Goal: Information Seeking & Learning: Learn about a topic

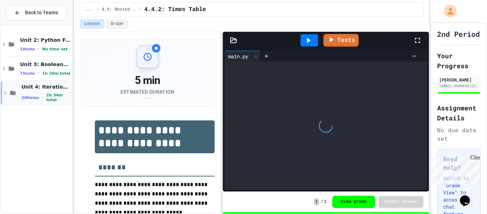
click at [44, 92] on div "Unit 4: Iteration and Random Numbers 20 items • 2h 34m total" at bounding box center [45, 92] width 49 height 19
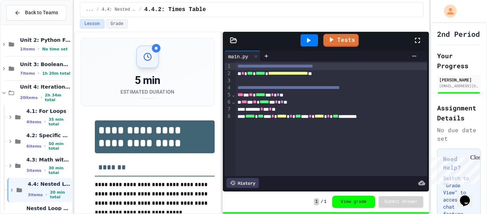
scroll to position [20, 0]
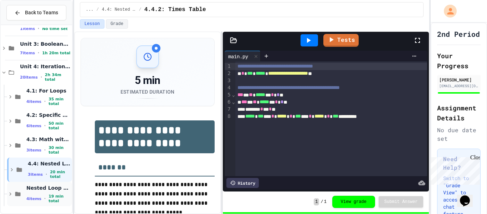
click at [54, 188] on span "Nested Loop Practice" at bounding box center [48, 187] width 44 height 6
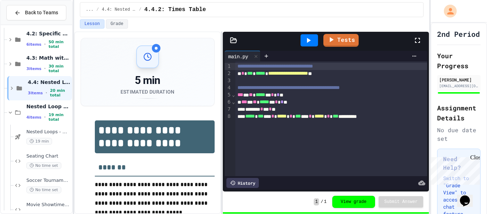
scroll to position [117, 0]
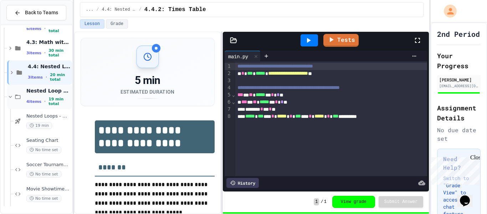
click at [30, 98] on div "Nested Loop Practice 4 items • 19 min total" at bounding box center [48, 96] width 44 height 19
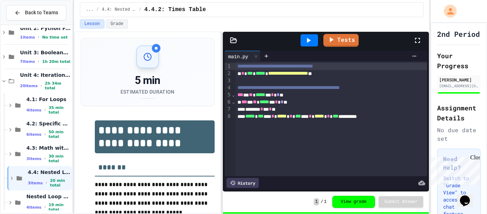
scroll to position [20, 0]
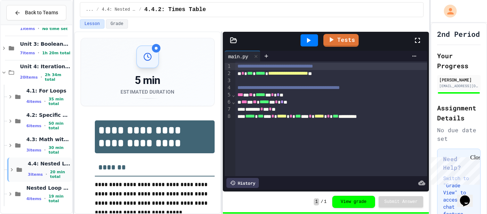
click at [42, 165] on span "4.4: Nested Loops" at bounding box center [49, 163] width 43 height 6
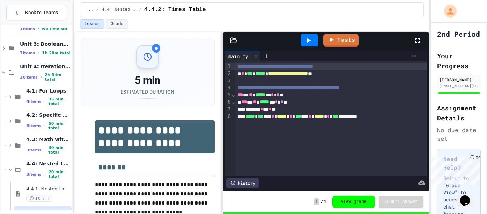
click at [42, 165] on span "4.4: Nested Loops" at bounding box center [48, 163] width 44 height 6
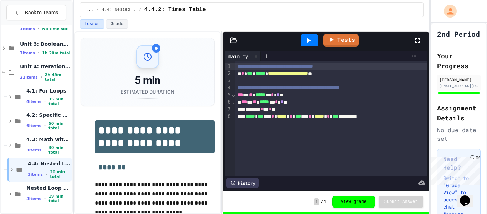
scroll to position [45, 0]
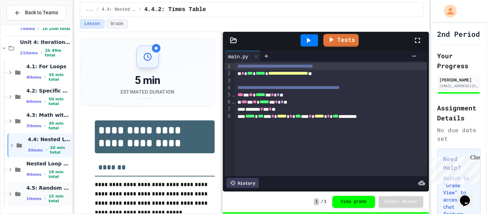
click at [27, 188] on span "4.5: Random Numbers" at bounding box center [48, 187] width 44 height 6
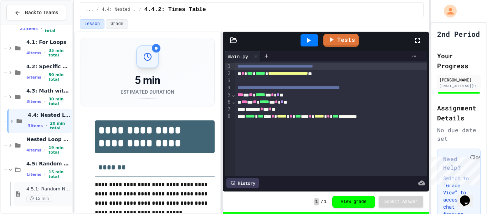
click at [22, 191] on div "4.5.1: Random Numbers 15 min" at bounding box center [43, 193] width 58 height 24
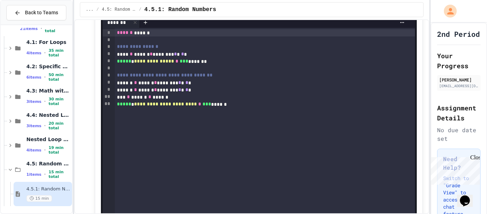
scroll to position [732, 0]
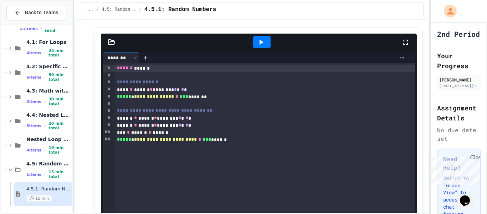
click at [263, 46] on icon at bounding box center [261, 42] width 9 height 9
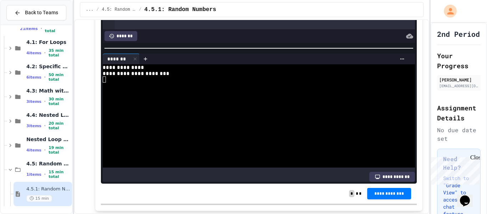
scroll to position [869, 0]
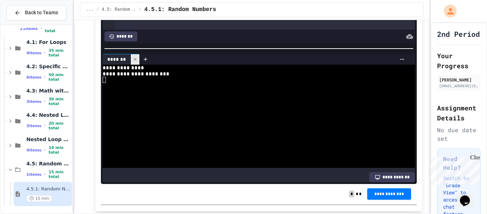
click at [133, 62] on icon at bounding box center [135, 59] width 5 height 5
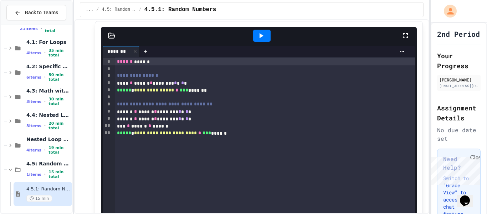
scroll to position [738, 0]
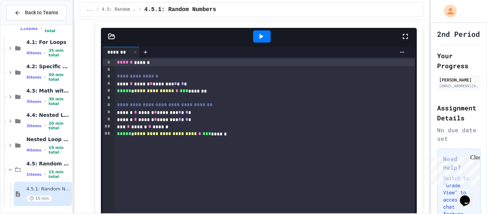
click at [253, 42] on div at bounding box center [261, 36] width 17 height 12
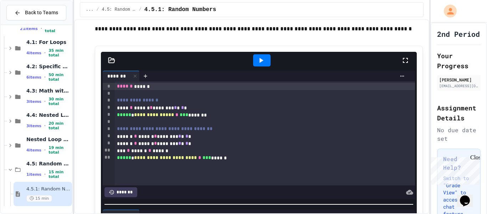
scroll to position [714, 0]
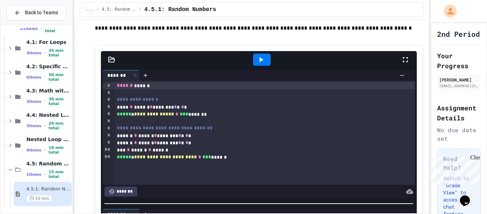
click at [265, 66] on div at bounding box center [261, 59] width 17 height 12
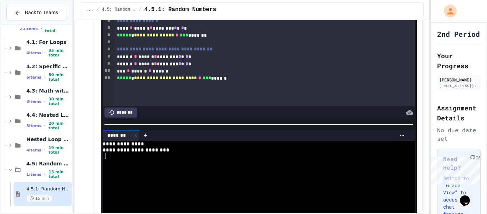
scroll to position [794, 0]
click at [214, 60] on div "****** * ****** * ******** * * * *" at bounding box center [265, 56] width 301 height 7
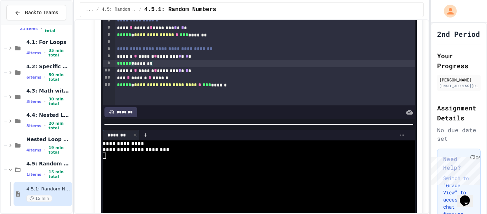
click at [212, 74] on div "****** * ****** * ******** * * * *" at bounding box center [265, 70] width 301 height 7
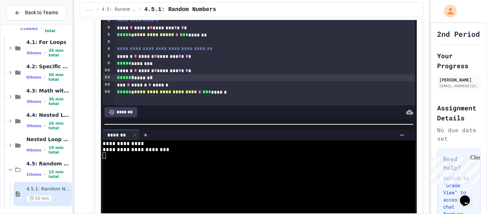
scroll to position [748, 0]
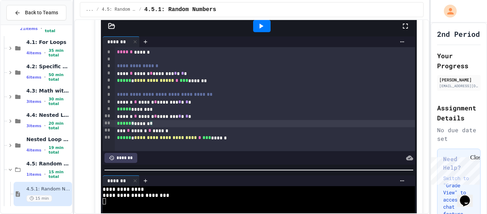
click at [262, 30] on icon at bounding box center [261, 26] width 9 height 9
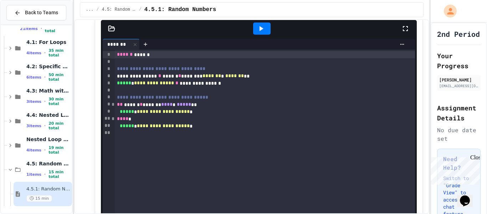
scroll to position [1267, 0]
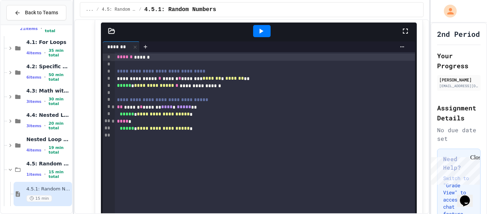
click at [266, 37] on div at bounding box center [261, 31] width 17 height 12
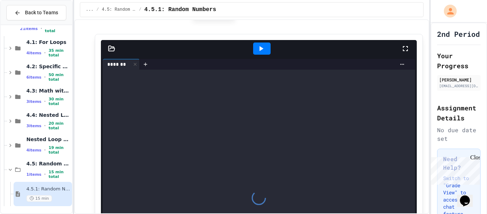
scroll to position [1629, 0]
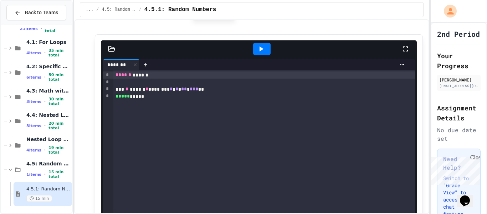
click at [261, 51] on icon at bounding box center [262, 48] width 4 height 5
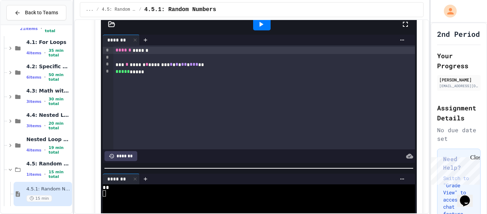
scroll to position [1654, 0]
click at [260, 28] on icon at bounding box center [261, 24] width 9 height 9
click at [259, 28] on icon at bounding box center [261, 24] width 9 height 9
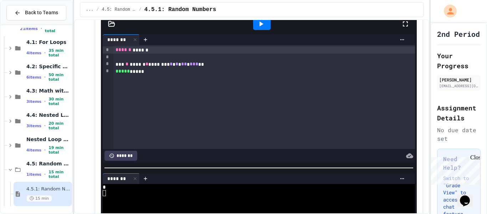
click at [258, 28] on icon at bounding box center [261, 24] width 9 height 9
click at [260, 26] on icon at bounding box center [262, 23] width 4 height 5
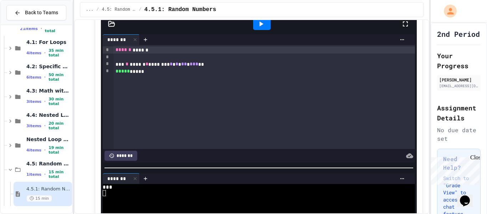
click at [260, 26] on icon at bounding box center [262, 23] width 4 height 5
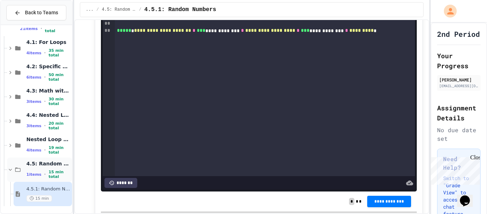
scroll to position [0, 0]
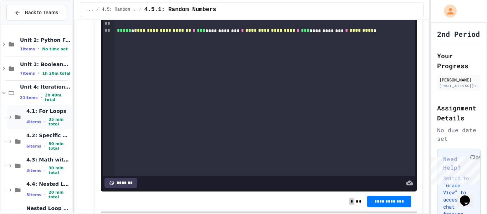
click at [21, 112] on div "4.1: For Loops 4 items • 35 min total" at bounding box center [39, 117] width 65 height 24
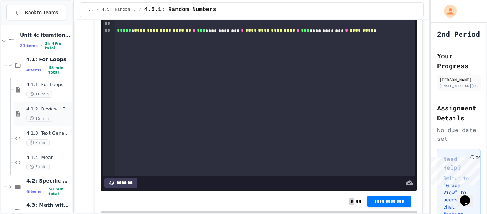
scroll to position [51, 0]
click at [12, 158] on div "4.1.4: Mean 5 min" at bounding box center [36, 162] width 71 height 24
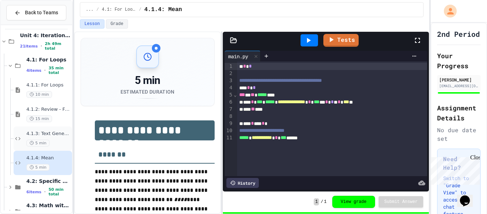
click at [21, 138] on icon at bounding box center [18, 138] width 9 height 6
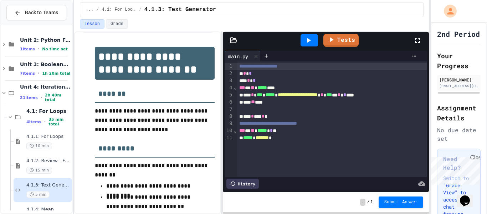
click at [307, 43] on icon at bounding box center [308, 40] width 9 height 9
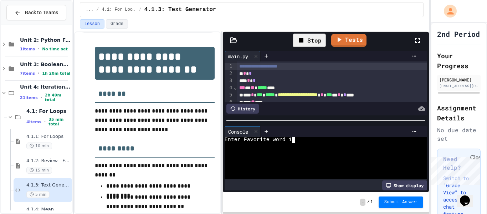
click at [303, 167] on div at bounding box center [323, 170] width 196 height 6
click at [256, 133] on icon at bounding box center [255, 131] width 5 height 5
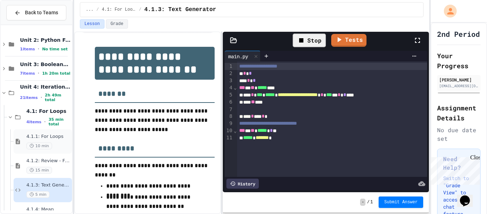
scroll to position [166, 0]
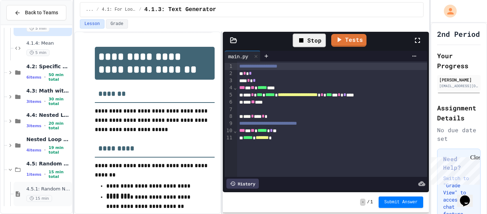
click at [61, 192] on div "4.5.1: Random Numbers 15 min" at bounding box center [48, 194] width 44 height 16
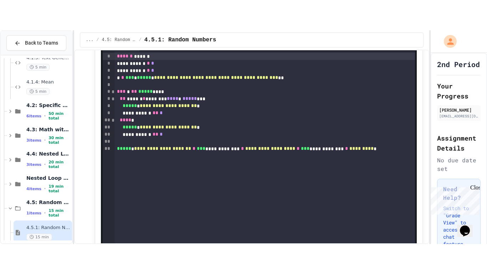
scroll to position [2100, 0]
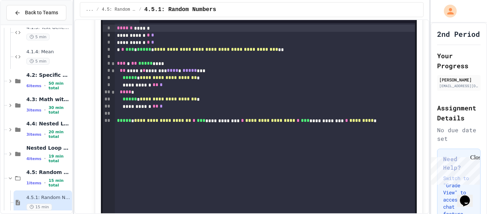
click at [405, 6] on icon at bounding box center [405, 2] width 9 height 9
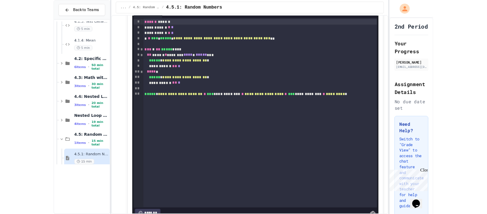
scroll to position [106, 0]
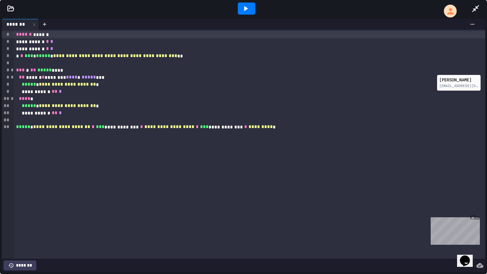
click at [242, 6] on icon at bounding box center [245, 8] width 9 height 9
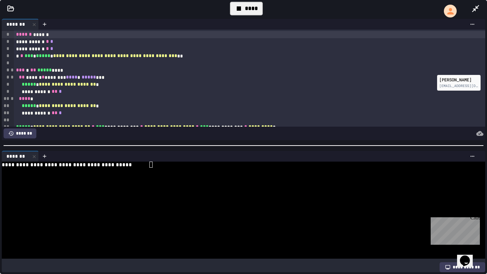
click at [169, 173] on div at bounding box center [241, 171] width 478 height 6
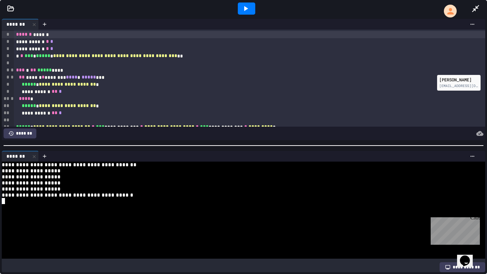
click at [28, 157] on div "*******" at bounding box center [16, 156] width 28 height 7
click at [30, 157] on div at bounding box center [34, 156] width 9 height 10
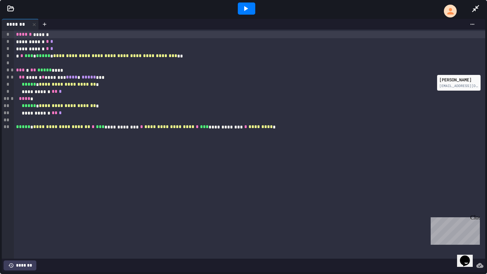
click at [255, 7] on div at bounding box center [246, 8] width 17 height 12
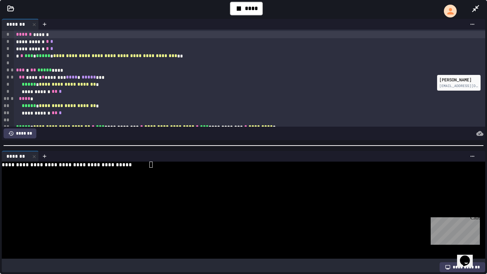
click at [184, 181] on div at bounding box center [241, 183] width 478 height 6
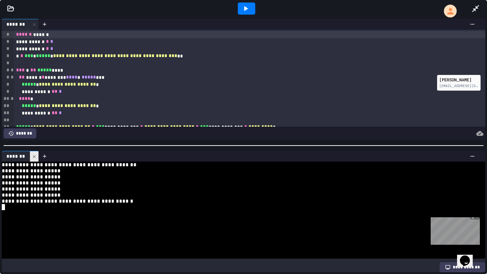
click at [35, 160] on div at bounding box center [34, 156] width 9 height 10
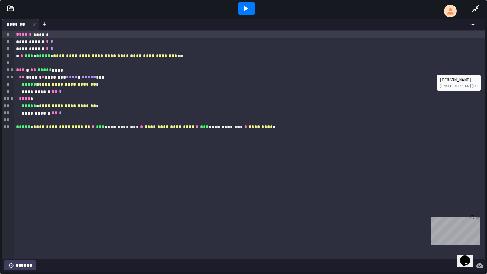
click at [241, 1] on div at bounding box center [246, 8] width 25 height 19
click at [245, 9] on icon at bounding box center [246, 8] width 4 height 5
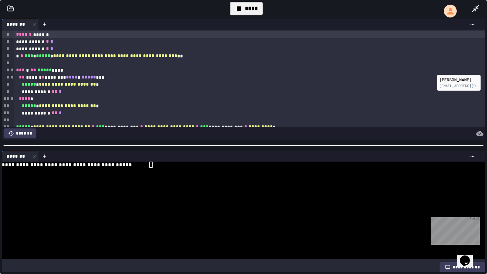
click at [198, 169] on div at bounding box center [241, 171] width 478 height 6
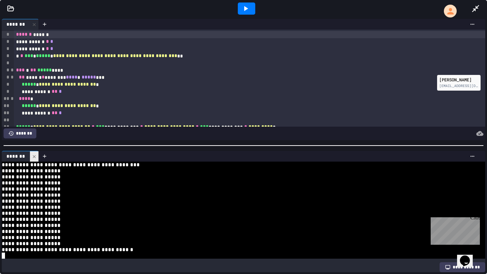
click at [32, 159] on div at bounding box center [34, 156] width 9 height 10
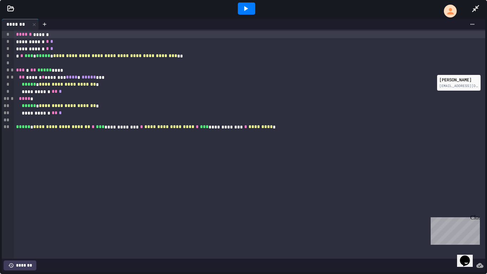
click at [253, 11] on div at bounding box center [246, 8] width 17 height 12
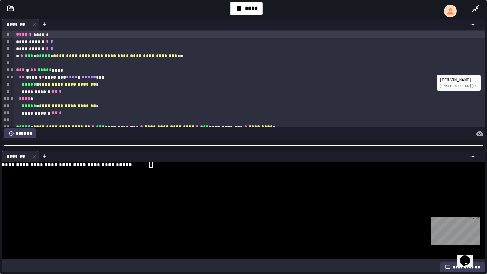
click at [133, 188] on div at bounding box center [241, 189] width 478 height 6
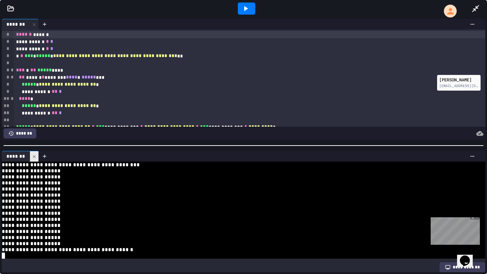
click at [35, 154] on icon at bounding box center [34, 156] width 5 height 5
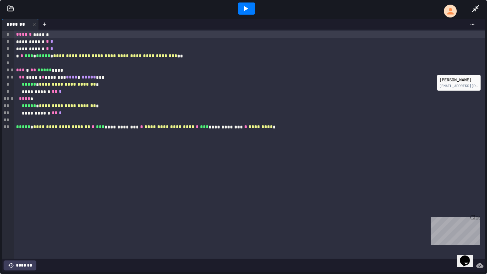
click at [244, 10] on icon at bounding box center [246, 8] width 4 height 5
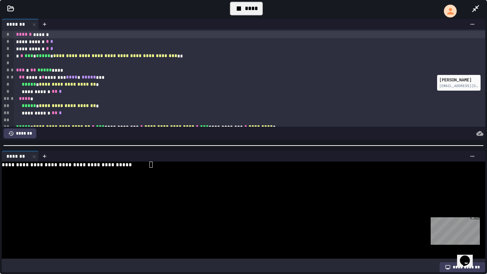
click at [71, 202] on div at bounding box center [241, 201] width 478 height 6
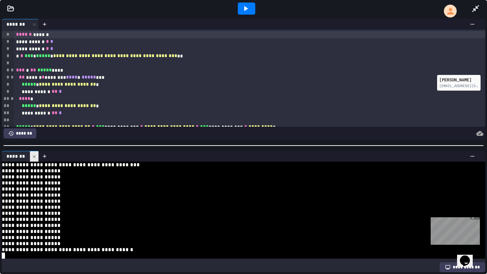
click at [36, 160] on div at bounding box center [34, 156] width 9 height 10
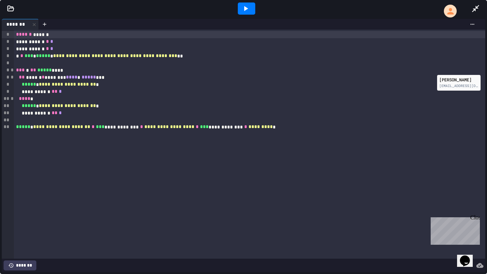
click at [475, 11] on icon at bounding box center [475, 8] width 9 height 9
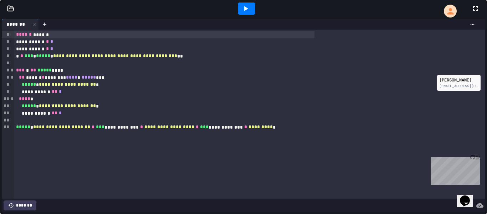
scroll to position [166, 0]
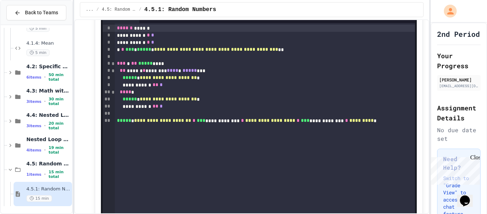
click at [43, 179] on div "4.5: Random Numbers 1 items • 15 min total" at bounding box center [39, 169] width 65 height 24
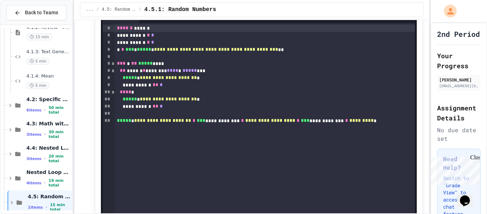
scroll to position [142, 0]
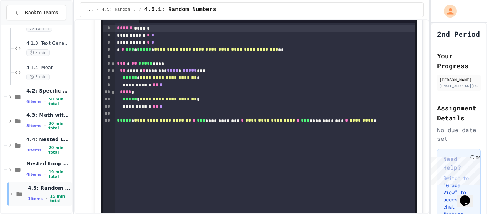
click at [27, 191] on div "4.5: Random Numbers 1 items • 15 min total" at bounding box center [39, 193] width 65 height 24
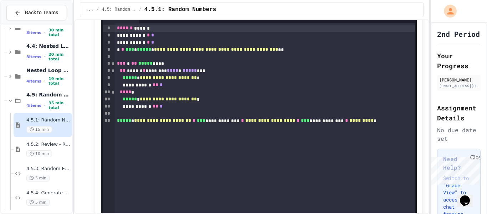
scroll to position [239, 0]
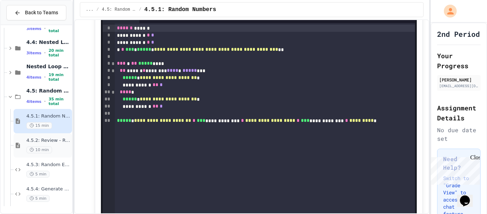
click at [56, 142] on span "4.5.2: Review - Random Numbers" at bounding box center [48, 140] width 44 height 6
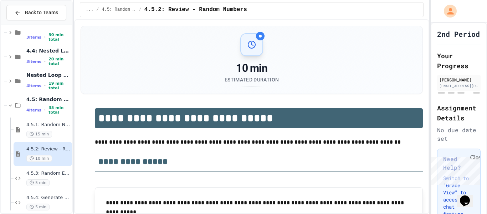
click at [474, 158] on div "Close" at bounding box center [474, 158] width 9 height 9
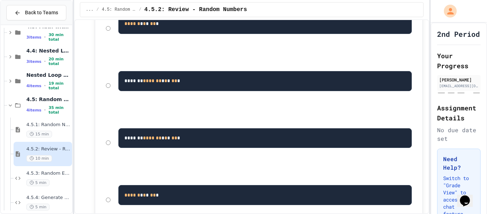
scroll to position [214, 0]
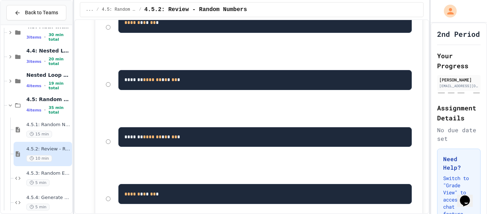
click at [292, 134] on pre "******* ******* * * * ** *" at bounding box center [265, 137] width 294 height 20
click at [188, 132] on pre "******* ******* * * * ** *" at bounding box center [265, 137] width 294 height 20
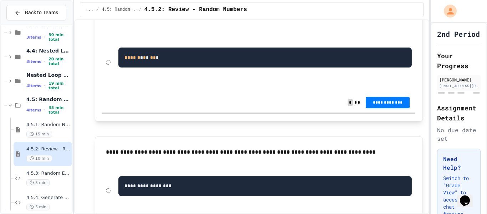
scroll to position [352, 0]
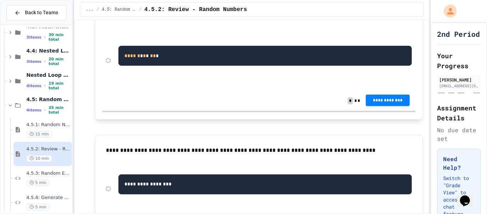
click at [400, 100] on span "**********" at bounding box center [388, 100] width 32 height 6
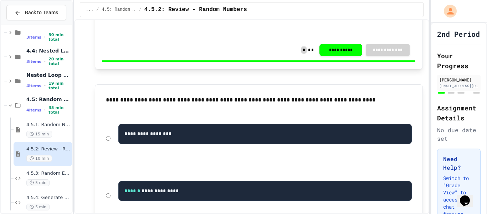
scroll to position [405, 0]
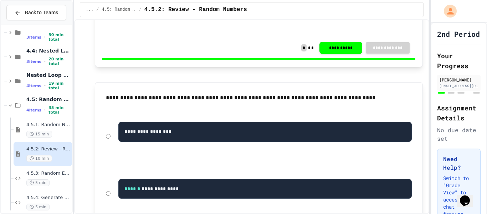
drag, startPoint x: 347, startPoint y: 98, endPoint x: 251, endPoint y: 99, distance: 95.9
click at [251, 99] on p "**********" at bounding box center [259, 97] width 306 height 9
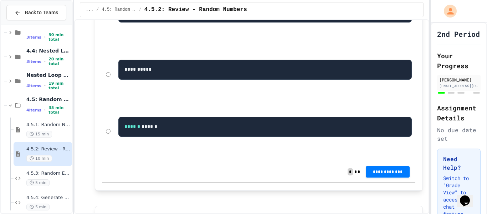
scroll to position [581, 0]
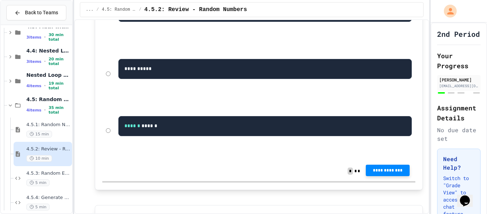
click at [384, 175] on button "**********" at bounding box center [388, 169] width 44 height 11
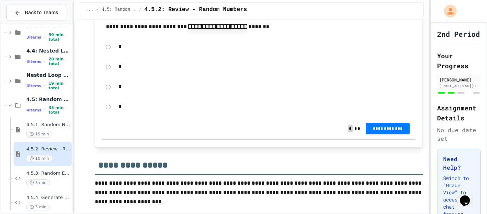
scroll to position [774, 0]
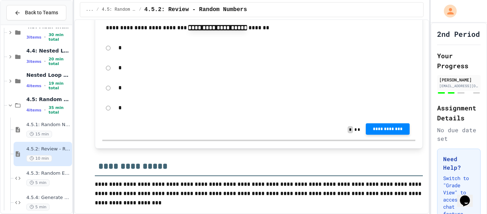
click at [387, 130] on span "**********" at bounding box center [388, 129] width 32 height 6
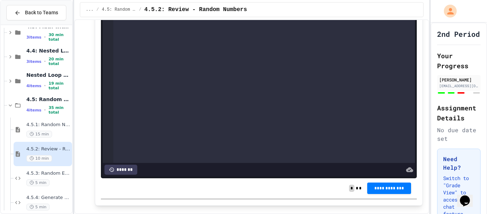
scroll to position [1684, 0]
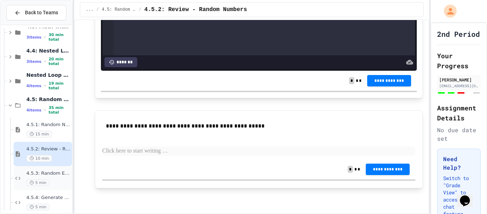
click at [43, 179] on span "5 min" at bounding box center [37, 182] width 23 height 7
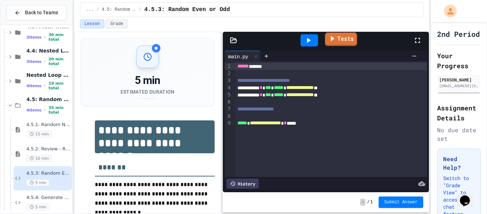
click at [342, 41] on link "Tests" at bounding box center [341, 39] width 32 height 14
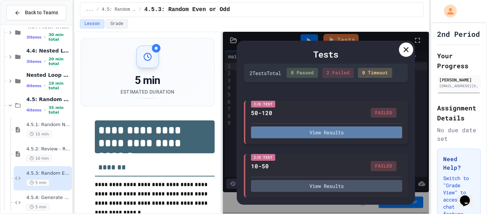
click at [312, 131] on button "View Results" at bounding box center [326, 132] width 151 height 12
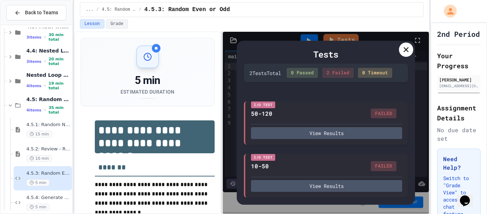
click at [400, 49] on div at bounding box center [406, 49] width 14 height 14
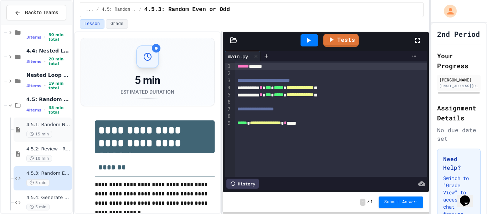
click at [60, 128] on div "4.5.1: Random Numbers 15 min" at bounding box center [48, 130] width 44 height 16
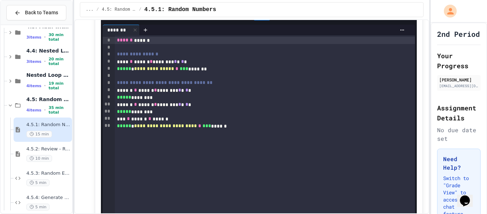
scroll to position [757, 0]
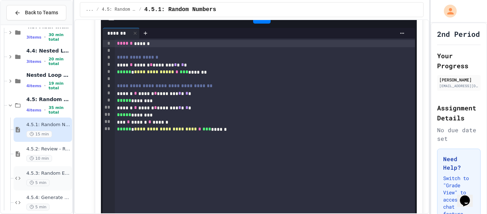
click at [57, 175] on span "4.5.3: Random Even or Odd" at bounding box center [48, 173] width 44 height 6
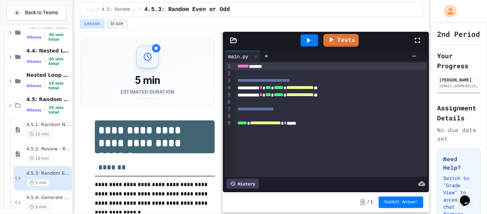
click at [365, 86] on div "**********" at bounding box center [331, 87] width 192 height 7
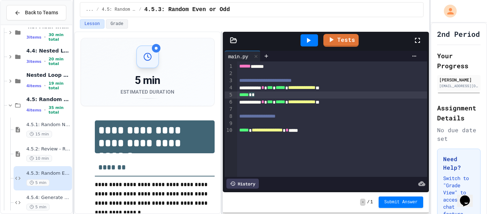
click at [261, 108] on div at bounding box center [332, 109] width 191 height 7
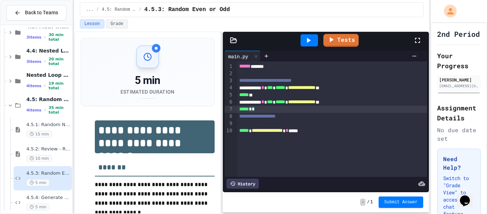
click at [256, 95] on div "***** **" at bounding box center [332, 94] width 191 height 7
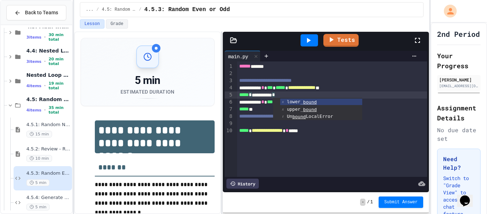
click at [371, 133] on div "**********" at bounding box center [332, 130] width 191 height 7
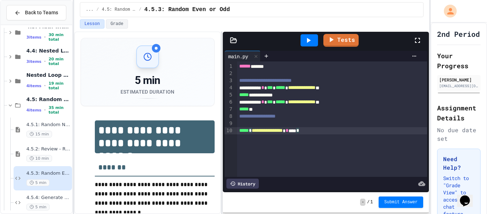
click at [256, 108] on div "***** **" at bounding box center [332, 109] width 191 height 7
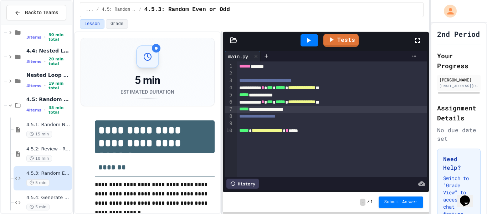
click at [290, 108] on div "**********" at bounding box center [332, 109] width 191 height 7
click at [302, 108] on div "**********" at bounding box center [332, 109] width 191 height 7
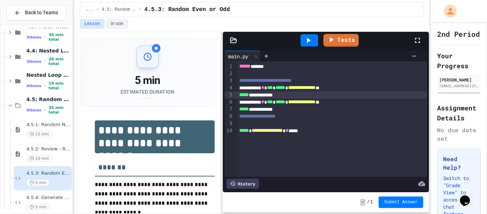
click at [273, 93] on div "**********" at bounding box center [332, 94] width 191 height 7
click at [302, 93] on div "**********" at bounding box center [332, 94] width 191 height 7
click at [306, 38] on icon at bounding box center [308, 40] width 9 height 9
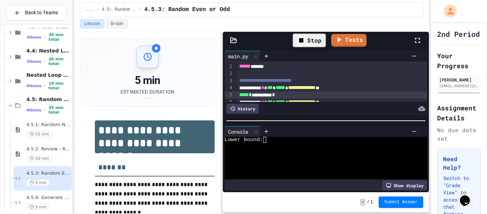
click at [283, 160] on div at bounding box center [323, 158] width 196 height 6
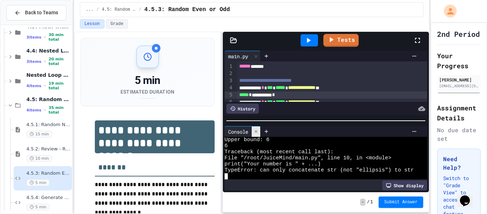
click at [258, 134] on div at bounding box center [256, 131] width 9 height 10
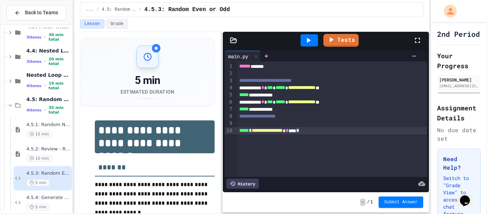
click at [322, 130] on div "**********" at bounding box center [332, 130] width 191 height 7
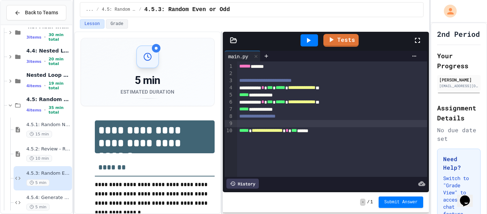
click at [293, 123] on div at bounding box center [332, 123] width 191 height 7
click at [309, 40] on icon at bounding box center [309, 40] width 4 height 5
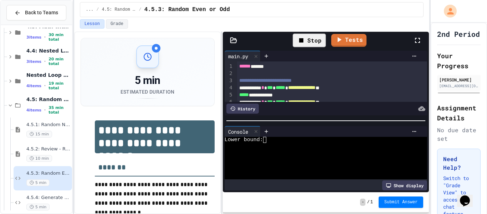
click at [297, 167] on div at bounding box center [323, 170] width 196 height 6
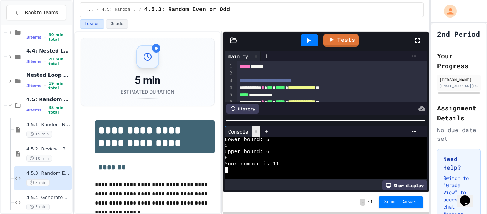
click at [255, 131] on icon at bounding box center [255, 131] width 5 height 5
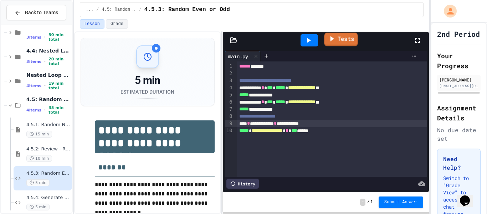
click at [341, 42] on link "Tests" at bounding box center [341, 40] width 34 height 14
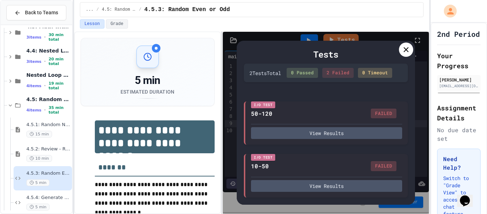
click at [402, 50] on icon at bounding box center [406, 49] width 9 height 9
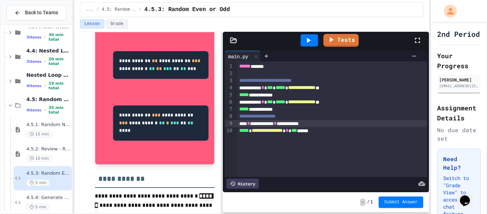
scroll to position [333, 0]
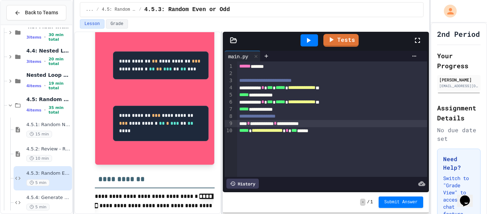
click at [309, 43] on icon at bounding box center [308, 40] width 9 height 9
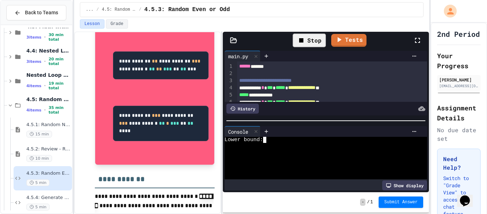
click at [280, 151] on div at bounding box center [323, 152] width 196 height 6
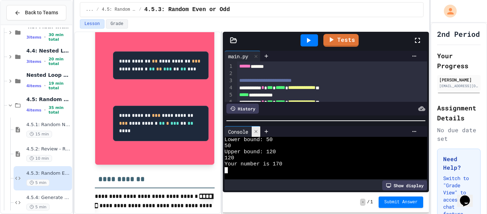
click at [257, 133] on icon at bounding box center [255, 131] width 5 height 5
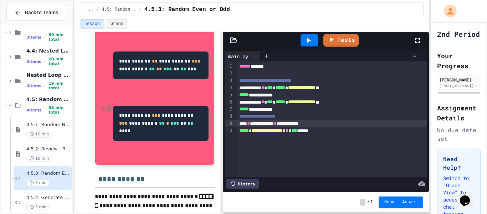
click at [194, 117] on div "**********" at bounding box center [161, 82] width 96 height 153
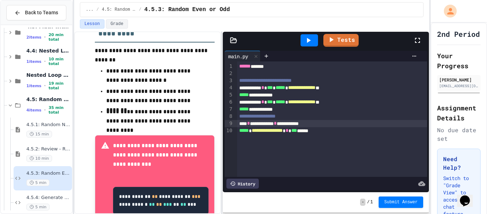
scroll to position [196, 0]
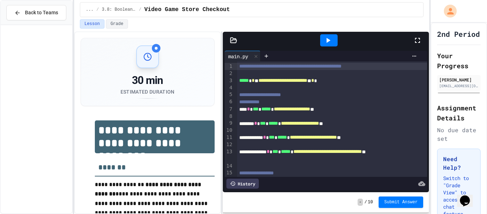
scroll to position [239, 0]
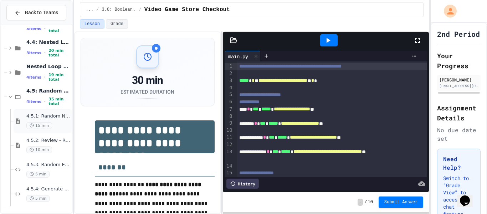
click at [56, 127] on div "15 min" at bounding box center [48, 125] width 44 height 7
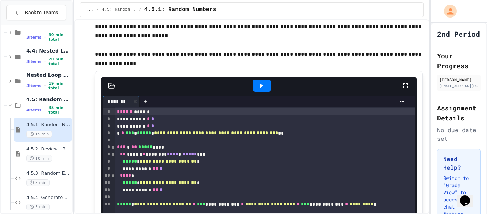
scroll to position [2014, 0]
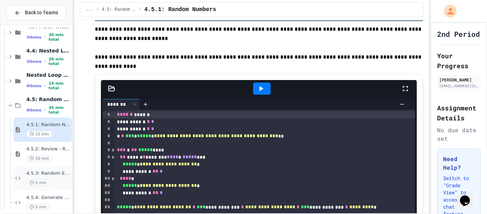
click at [57, 176] on div "4.5.3: Random Even or Odd 5 min" at bounding box center [48, 178] width 44 height 16
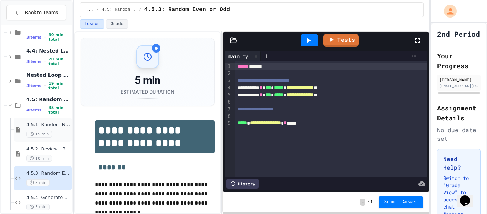
click at [59, 134] on div "15 min" at bounding box center [48, 133] width 44 height 7
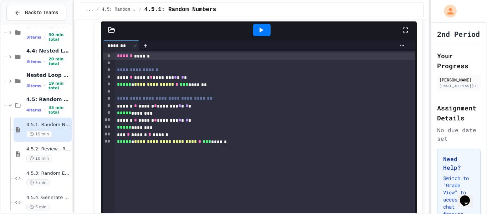
scroll to position [742, 0]
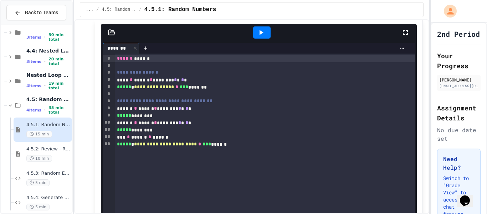
click at [259, 37] on icon at bounding box center [261, 32] width 9 height 9
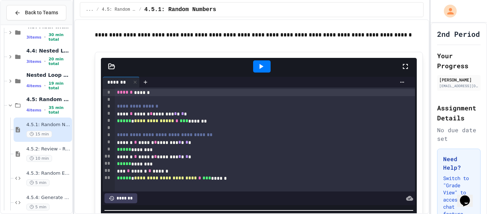
scroll to position [724, 0]
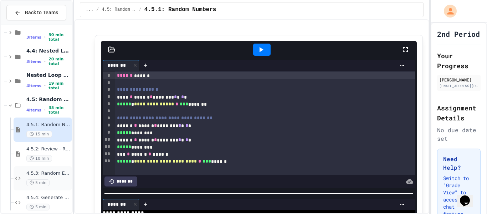
click at [57, 180] on div "5 min" at bounding box center [48, 182] width 44 height 7
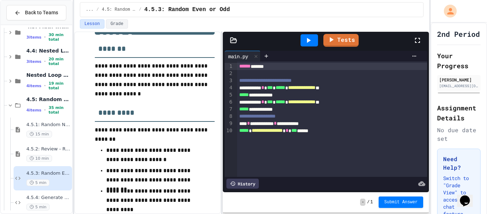
scroll to position [119, 0]
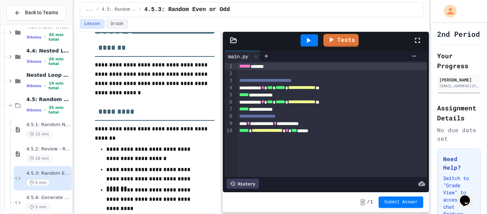
click at [309, 43] on icon at bounding box center [308, 40] width 9 height 9
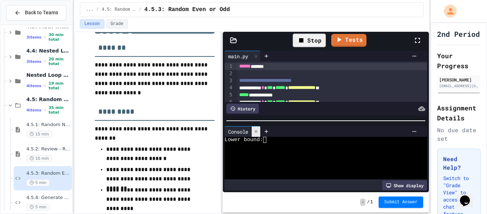
click at [258, 132] on icon at bounding box center [255, 131] width 5 height 5
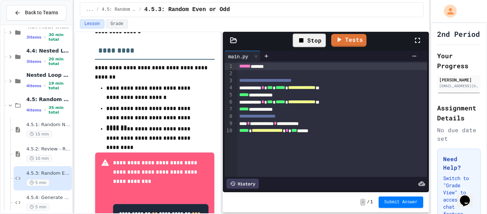
scroll to position [183, 0]
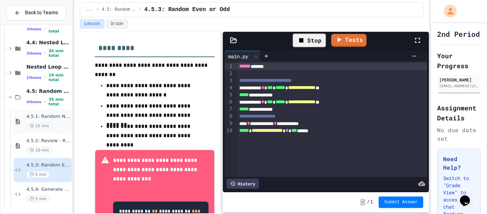
click at [57, 123] on div "15 min" at bounding box center [48, 125] width 44 height 7
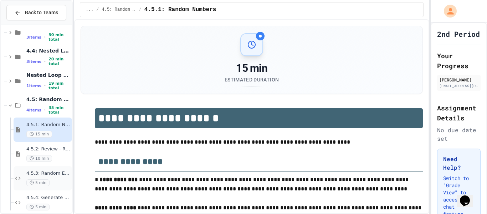
click at [49, 178] on div "4.5.3: Random Even or Odd 5 min" at bounding box center [48, 178] width 44 height 16
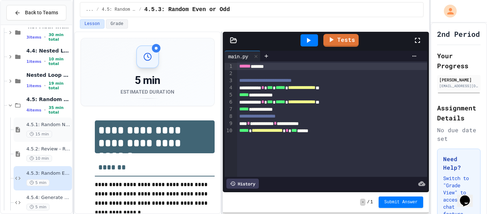
click at [56, 128] on div "4.5.1: Random Numbers 15 min" at bounding box center [48, 130] width 44 height 16
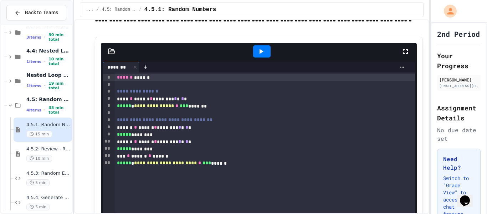
scroll to position [731, 0]
